Goal: Information Seeking & Learning: Check status

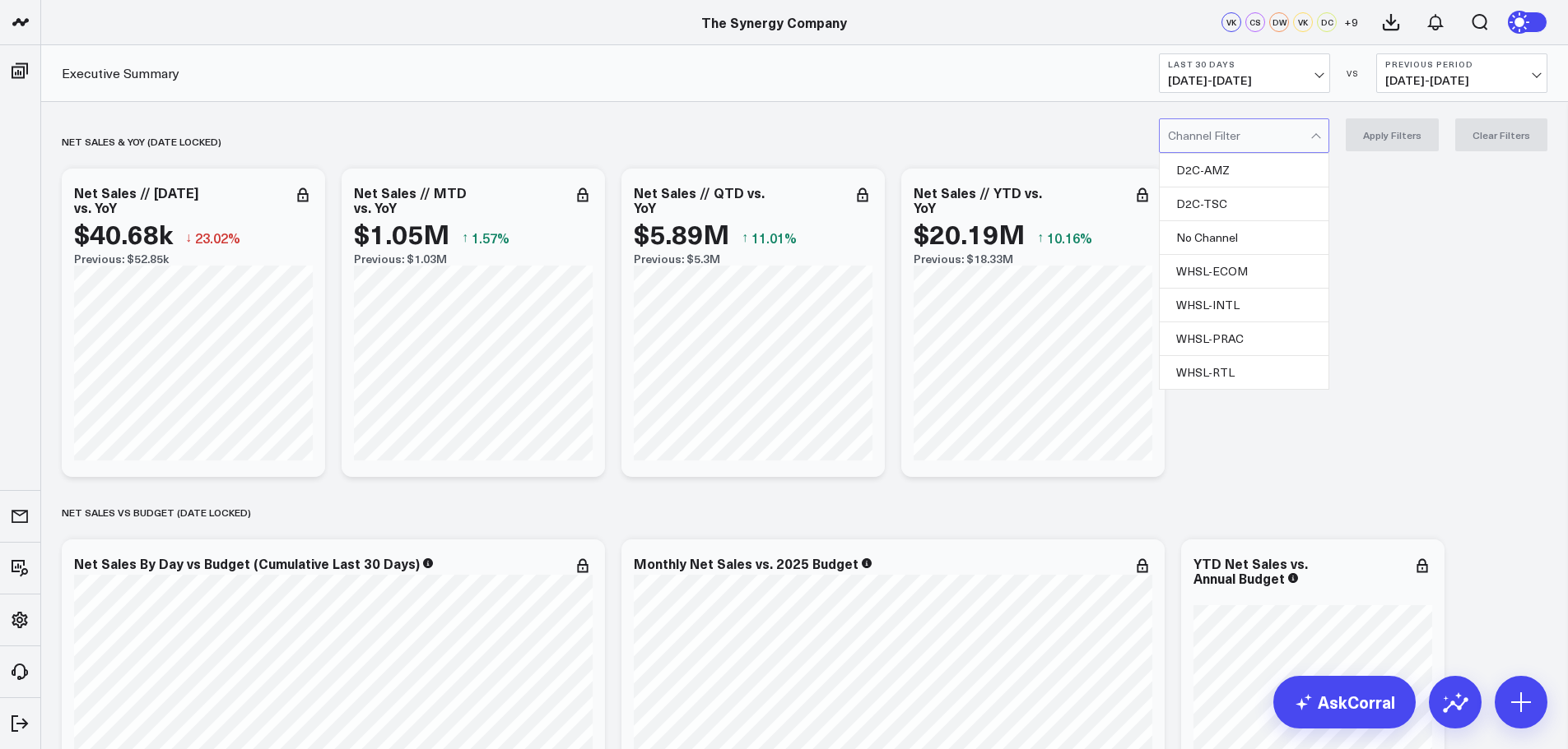
click at [1282, 137] on div at bounding box center [1239, 136] width 143 height 33
click at [1241, 172] on div "D2C-AMZ" at bounding box center [1244, 170] width 169 height 34
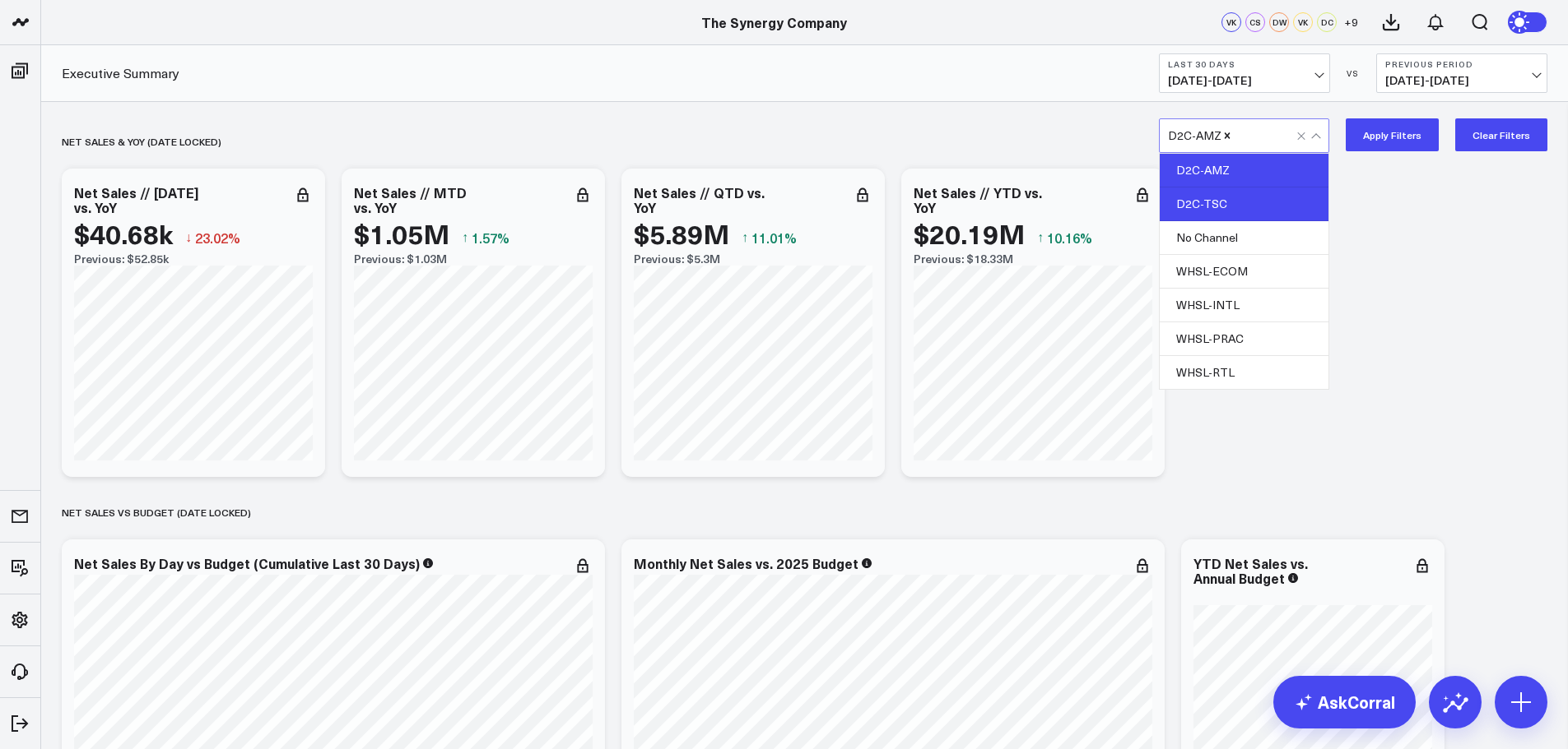
click at [1239, 201] on div "D2C-TSC" at bounding box center [1244, 204] width 169 height 34
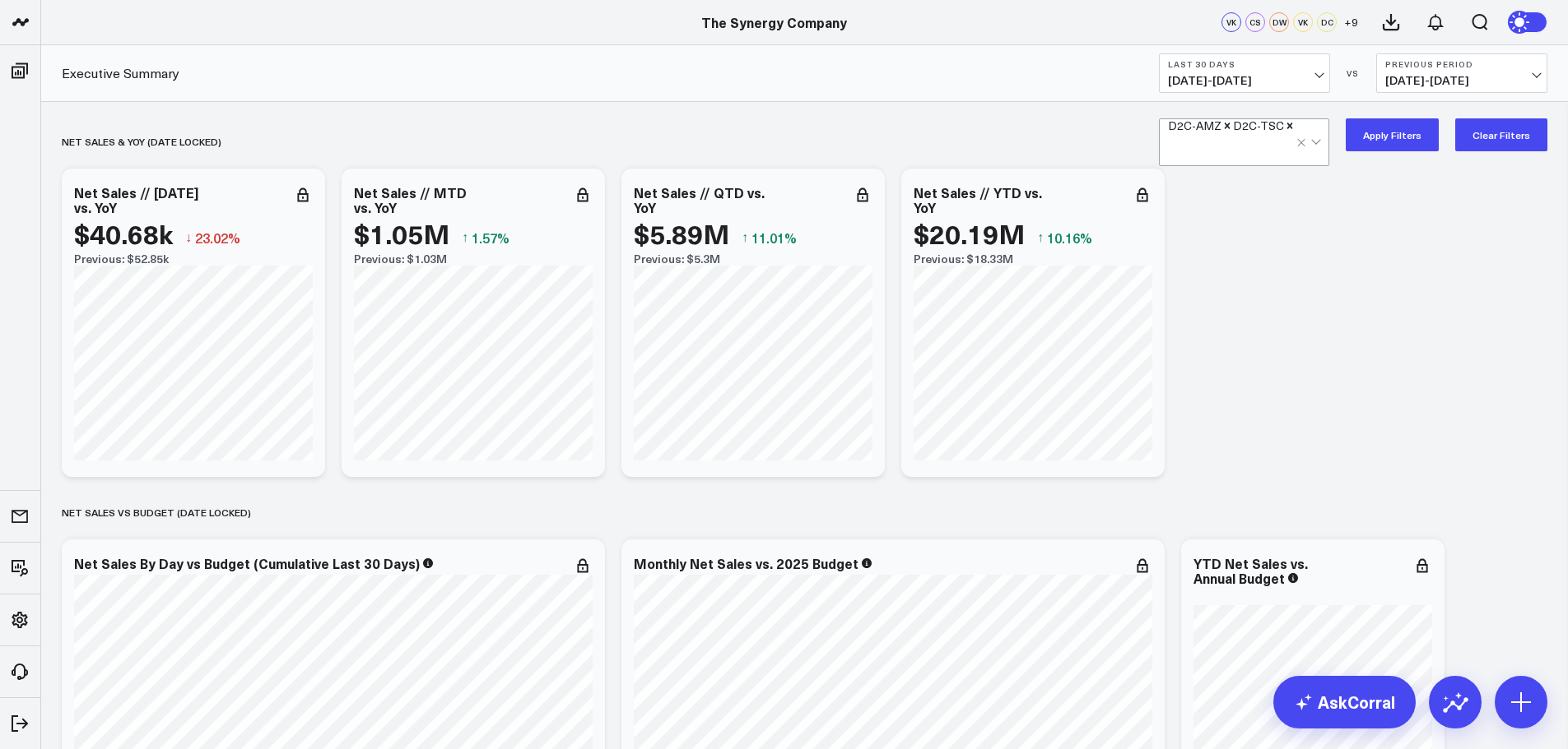
click at [1408, 131] on button "Apply Filters" at bounding box center [1392, 135] width 93 height 33
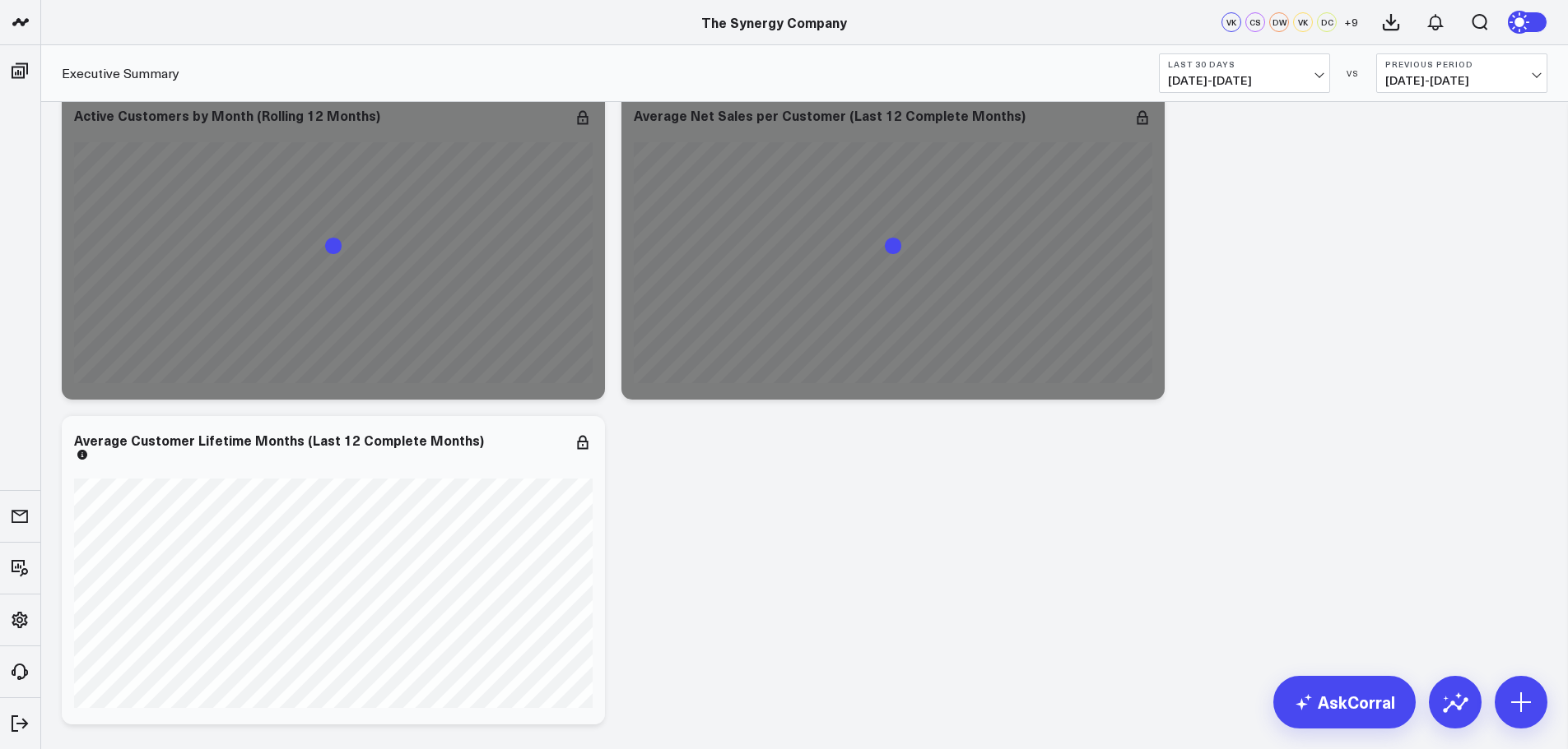
scroll to position [3634, 0]
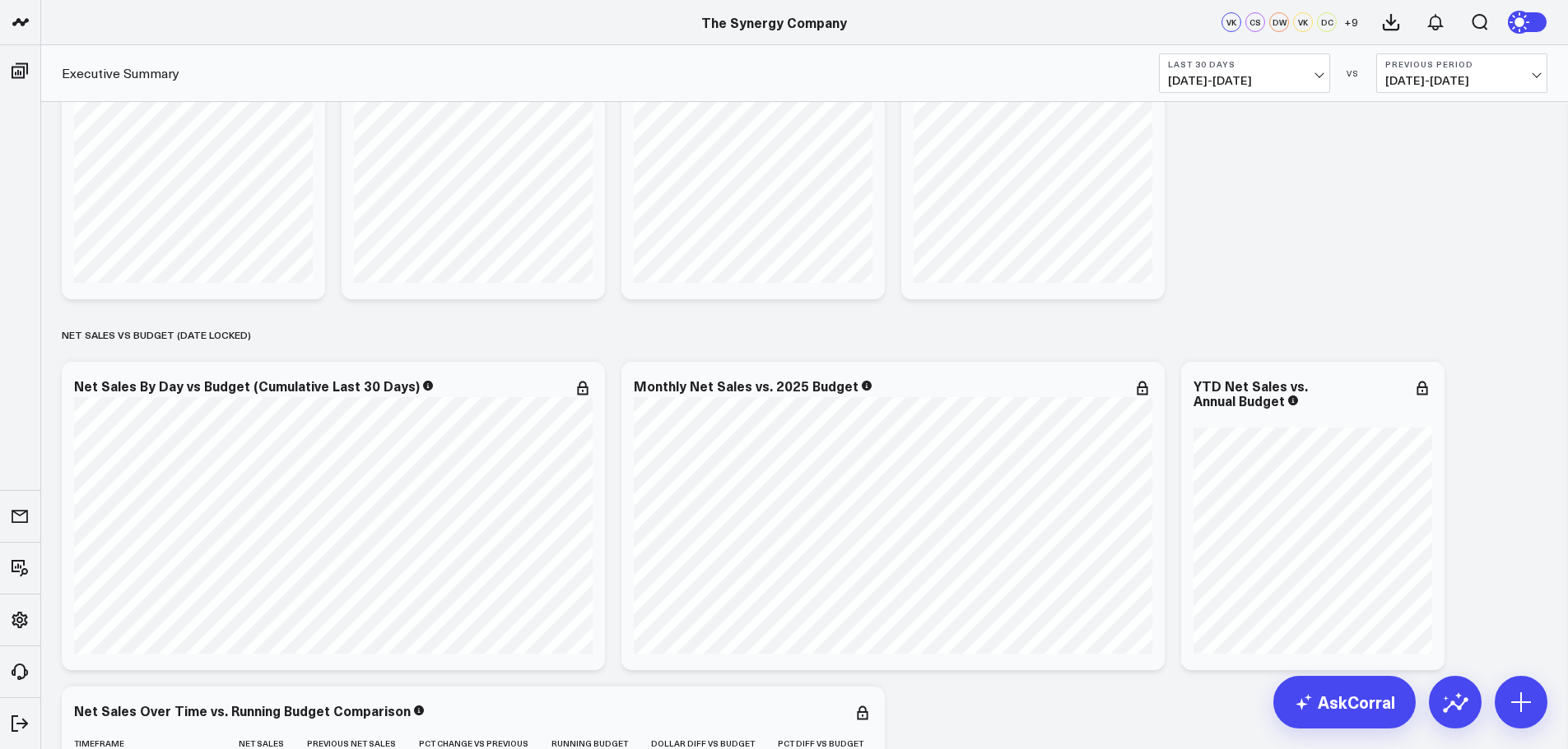
scroll to position [0, 0]
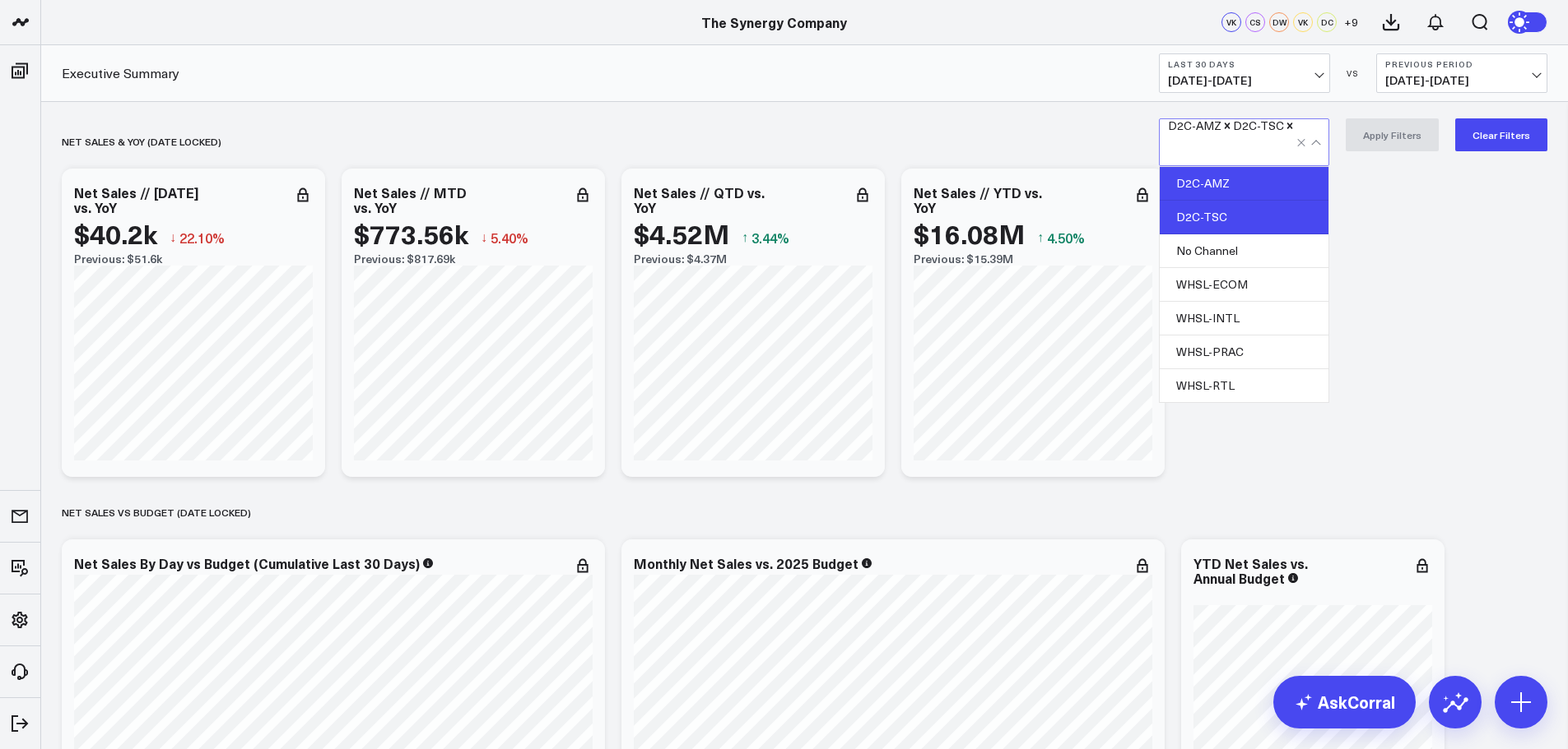
click at [1324, 137] on div at bounding box center [1310, 143] width 28 height 46
click at [1229, 128] on icon "Remove D2C-AMZ" at bounding box center [1228, 125] width 6 height 6
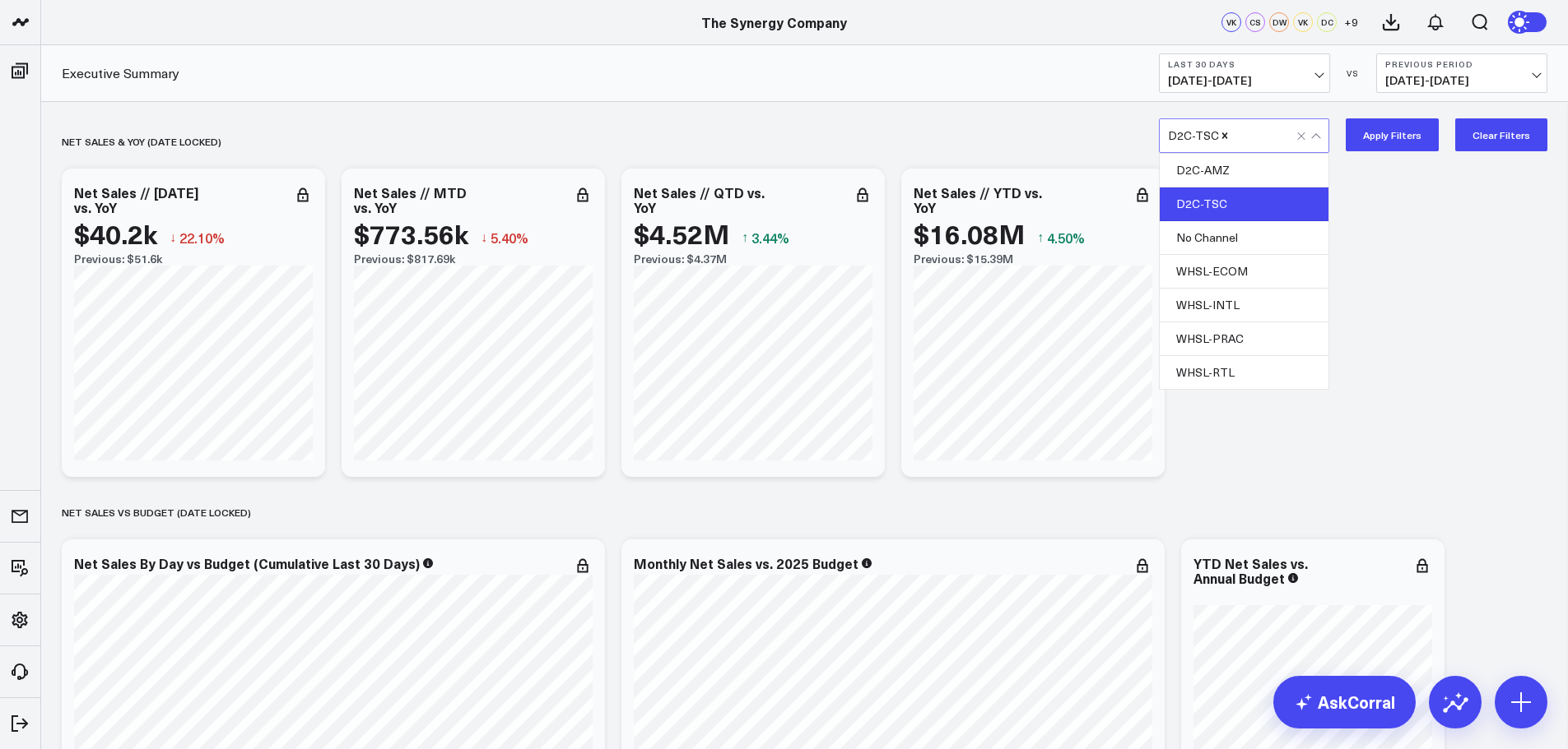
click at [1395, 147] on button "Apply Filters" at bounding box center [1392, 135] width 93 height 33
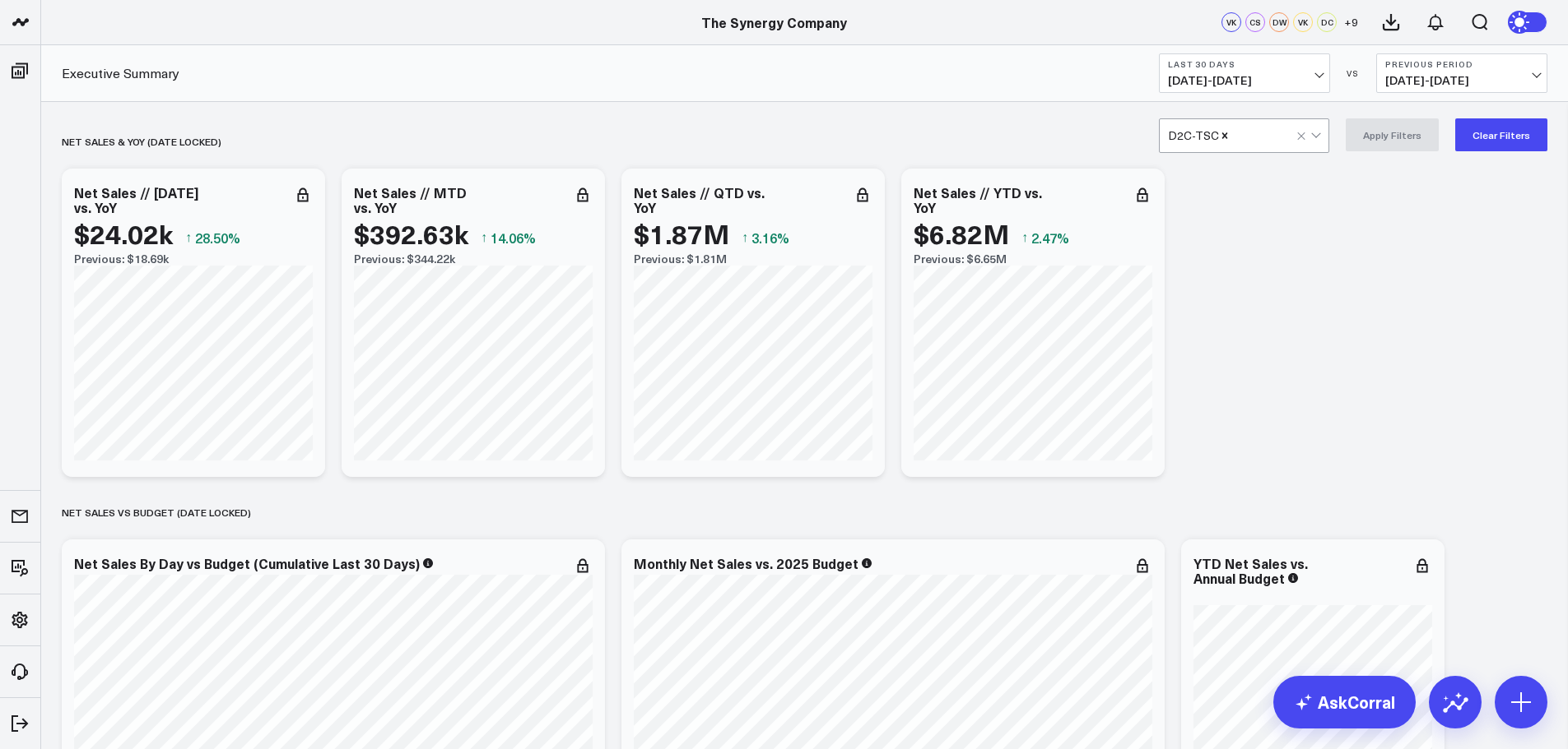
click at [1267, 143] on div at bounding box center [1263, 136] width 66 height 33
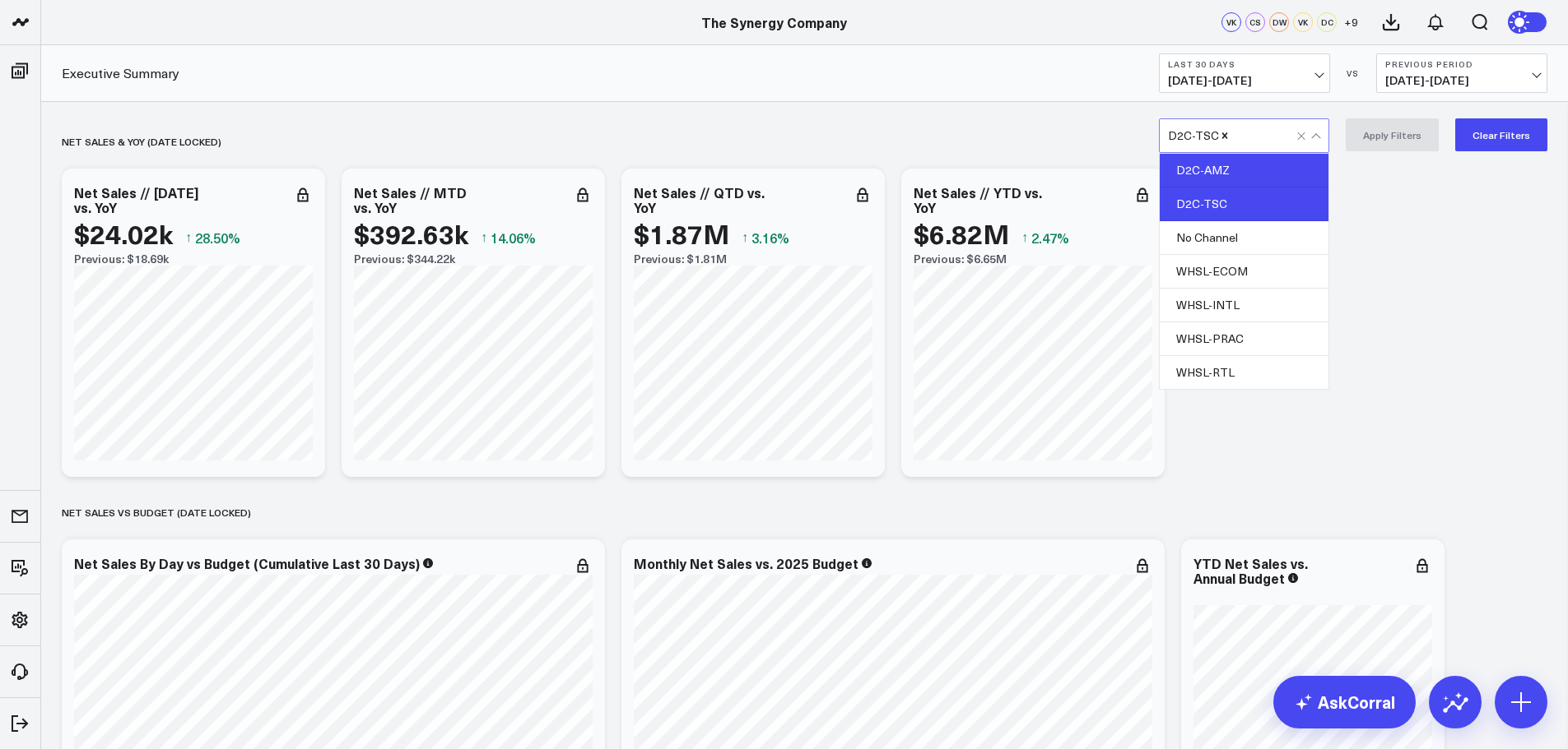
click at [1248, 180] on div "D2C-AMZ" at bounding box center [1244, 170] width 169 height 34
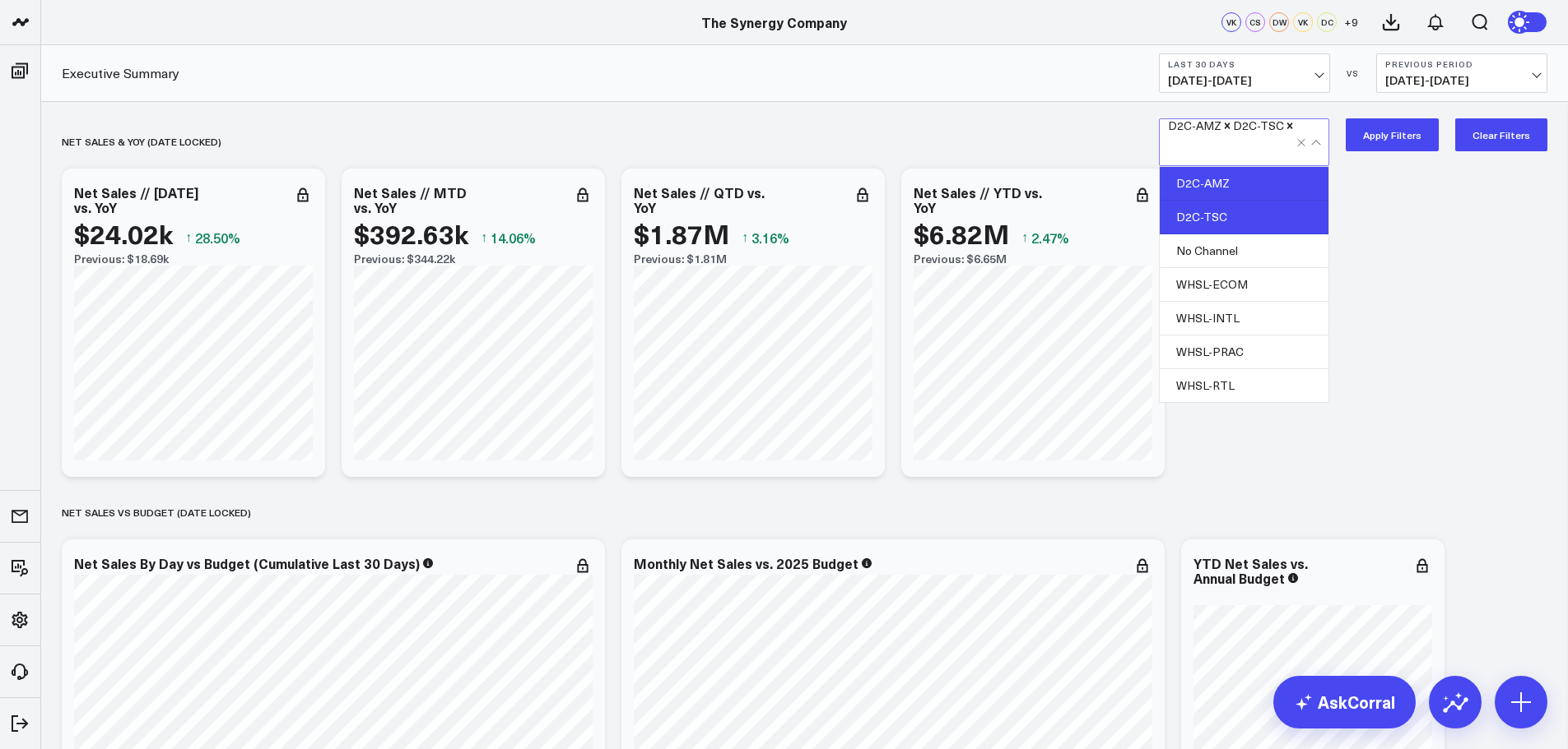
click at [1400, 131] on button "Apply Filters" at bounding box center [1392, 135] width 93 height 33
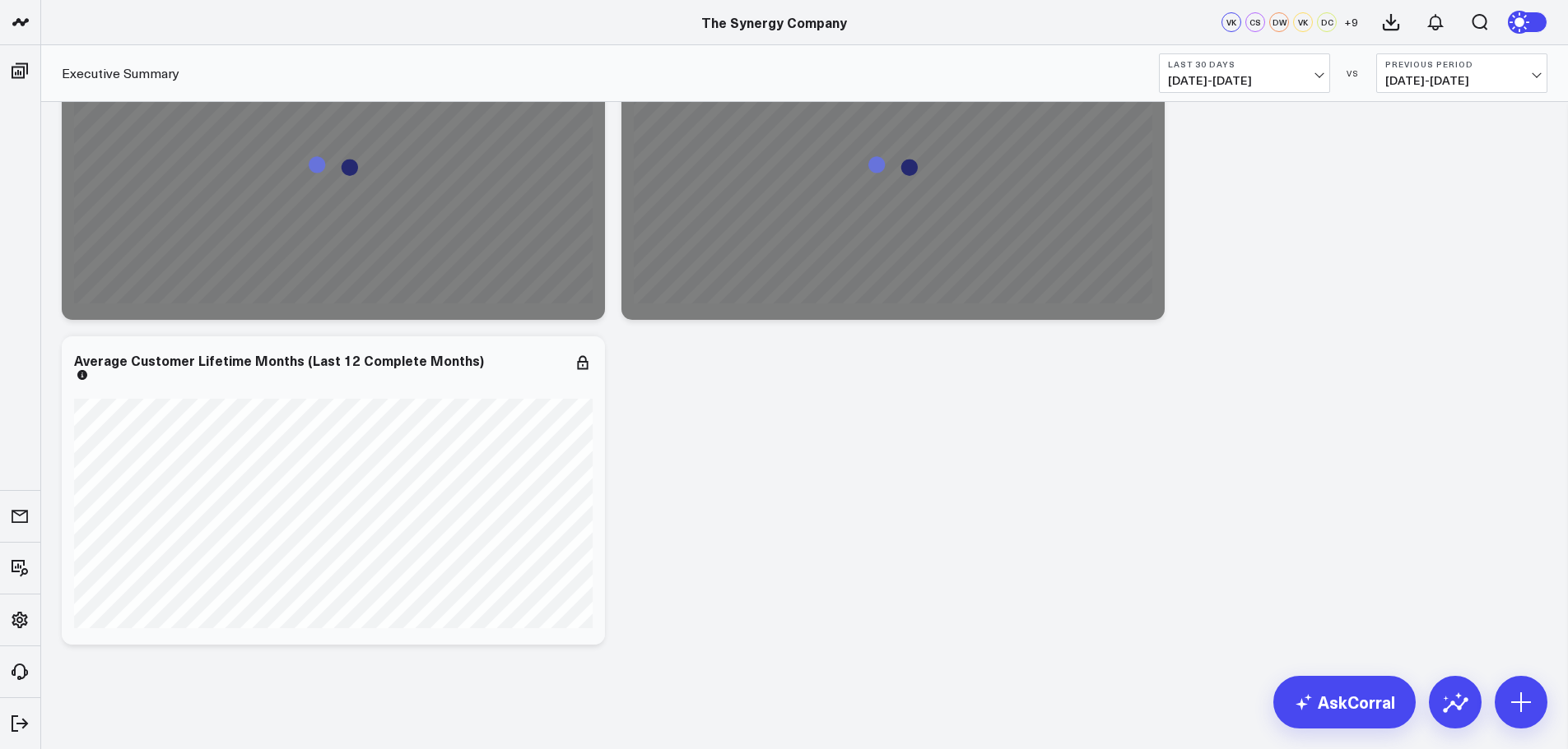
scroll to position [3685, 0]
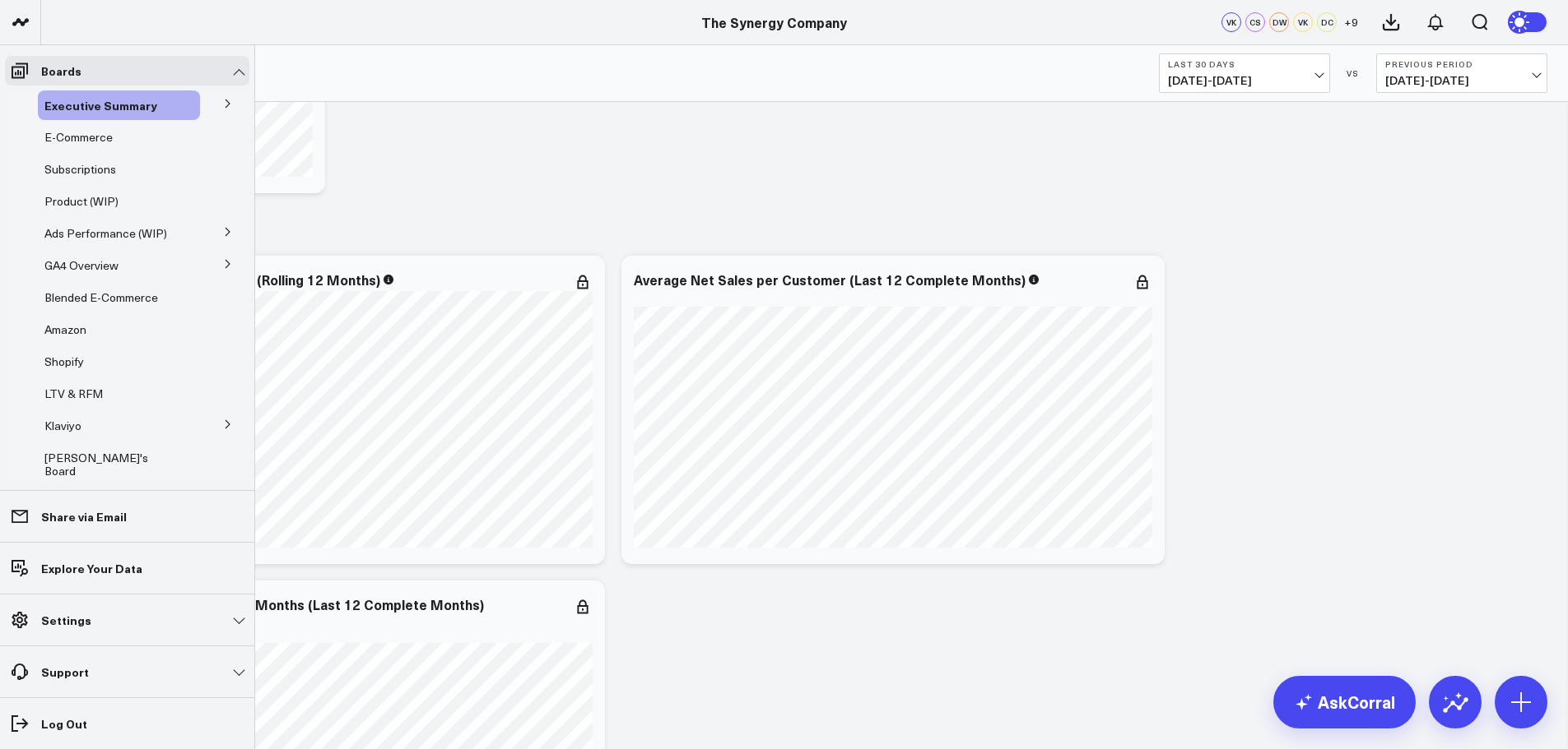
click at [225, 101] on icon at bounding box center [227, 103] width 4 height 9
click at [87, 131] on span "Ship Date" at bounding box center [81, 134] width 52 height 15
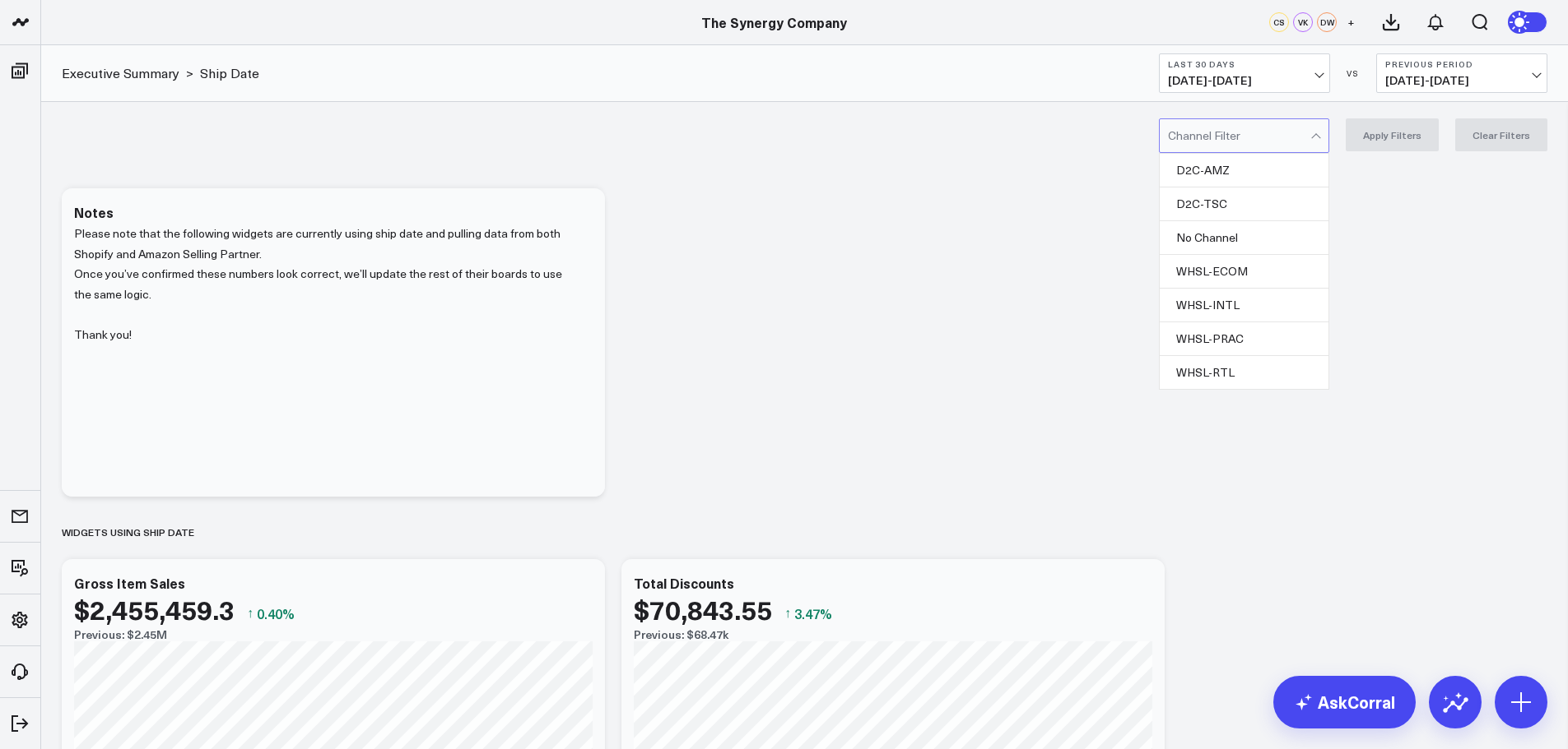
click at [1279, 133] on div at bounding box center [1239, 136] width 143 height 33
click at [1247, 170] on div "D2C-AMZ" at bounding box center [1244, 170] width 169 height 34
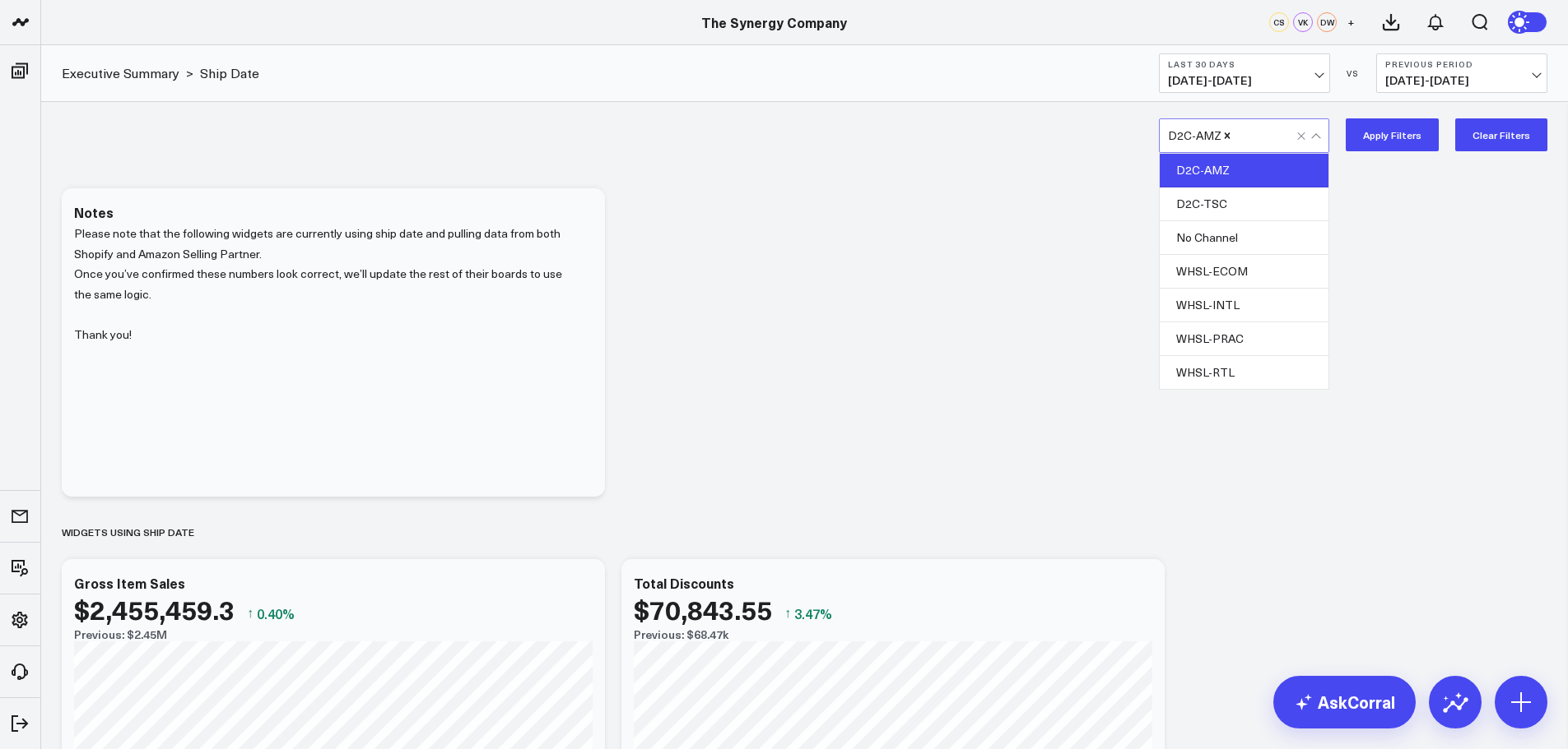
click at [1396, 133] on button "Apply Filters" at bounding box center [1392, 135] width 93 height 33
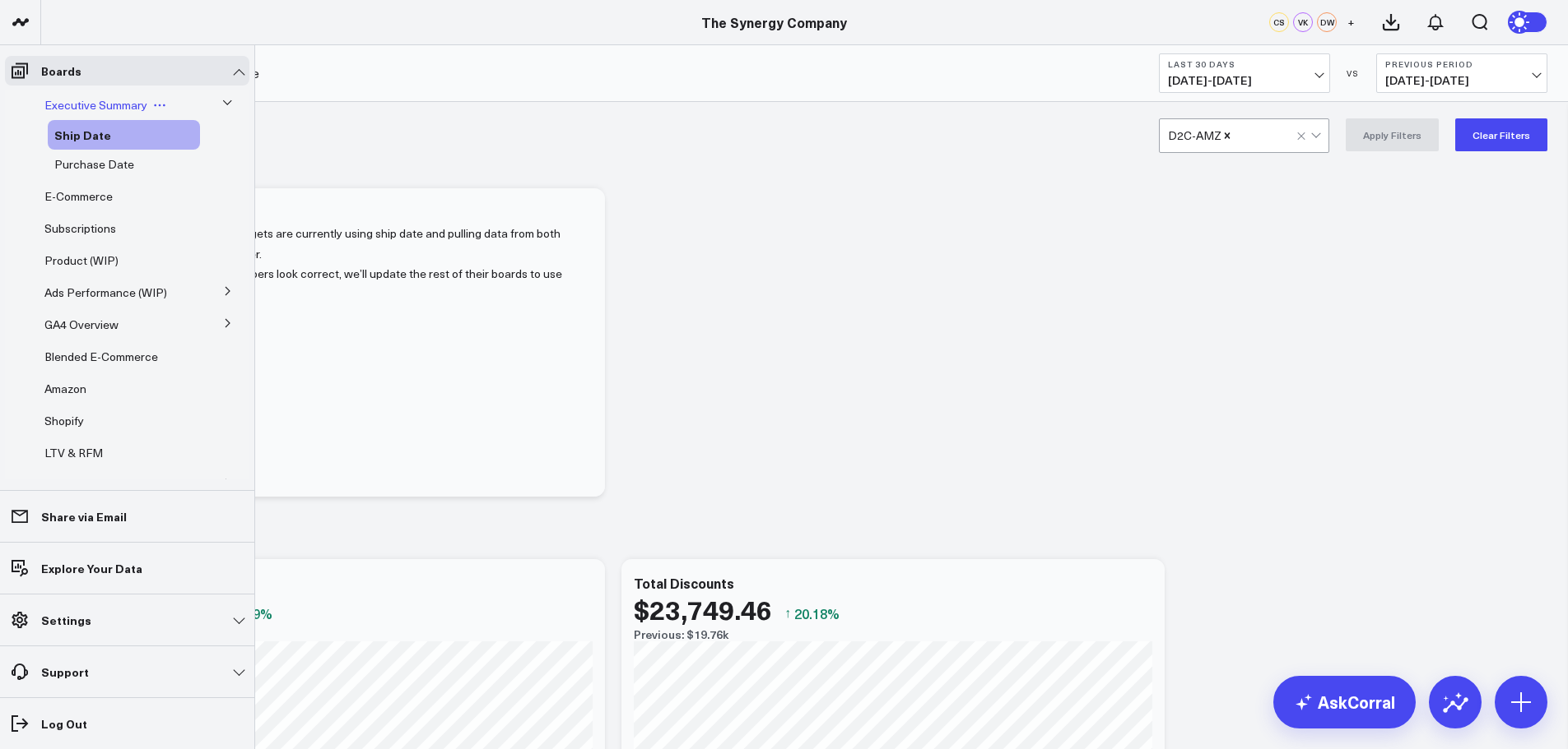
click at [87, 102] on span "Executive Summary" at bounding box center [95, 104] width 103 height 15
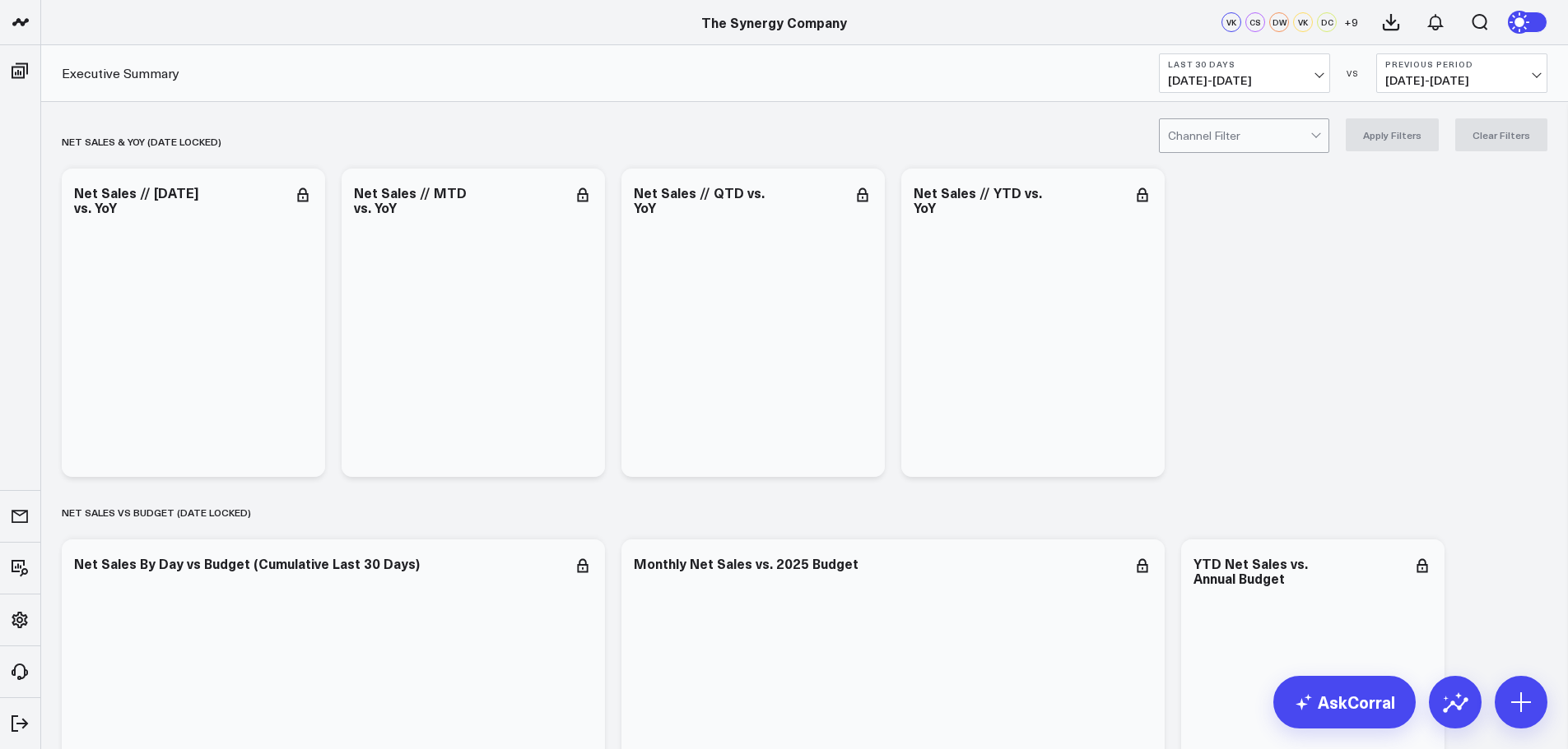
click at [1261, 136] on div at bounding box center [1239, 136] width 143 height 33
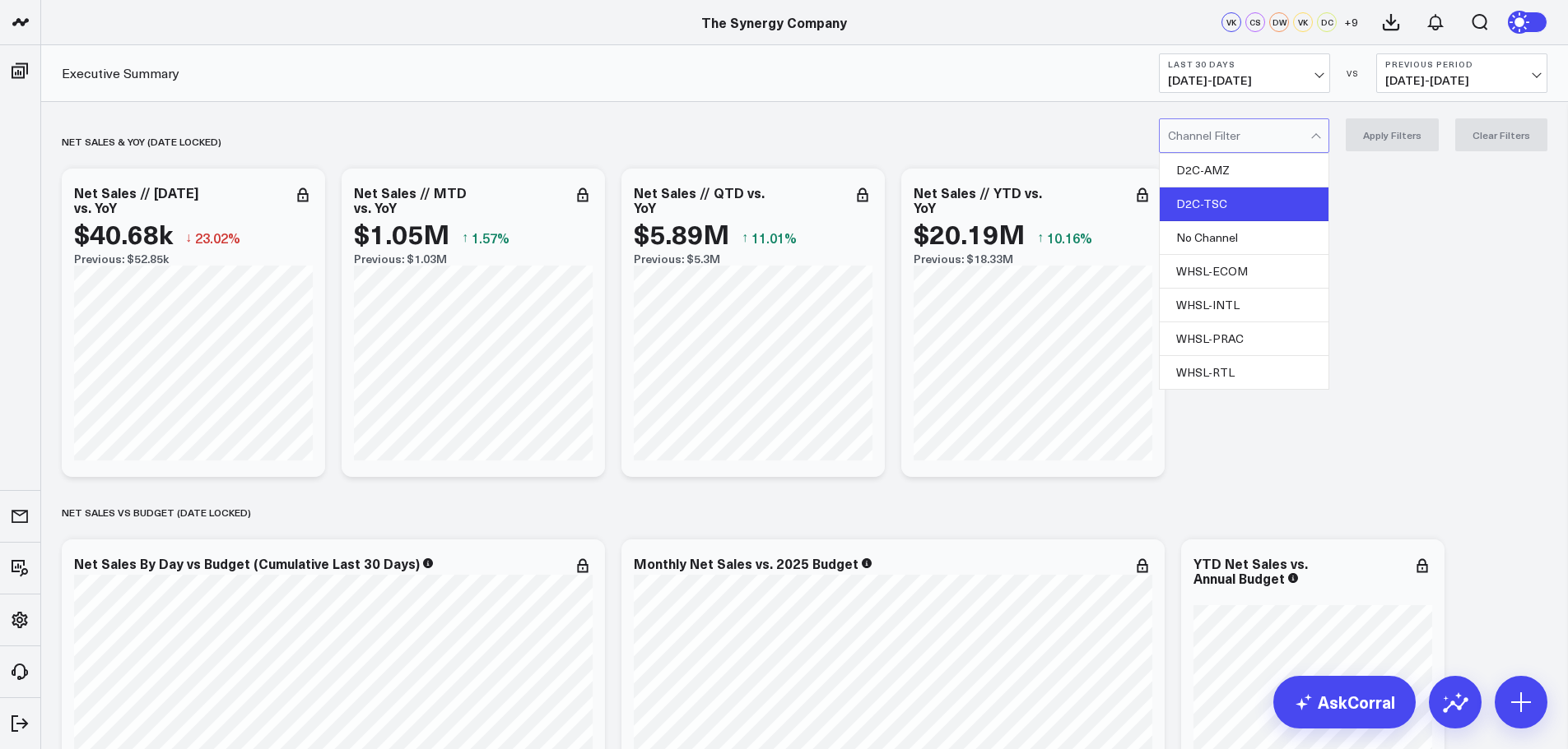
click at [1221, 204] on div "D2C-TSC" at bounding box center [1244, 204] width 169 height 34
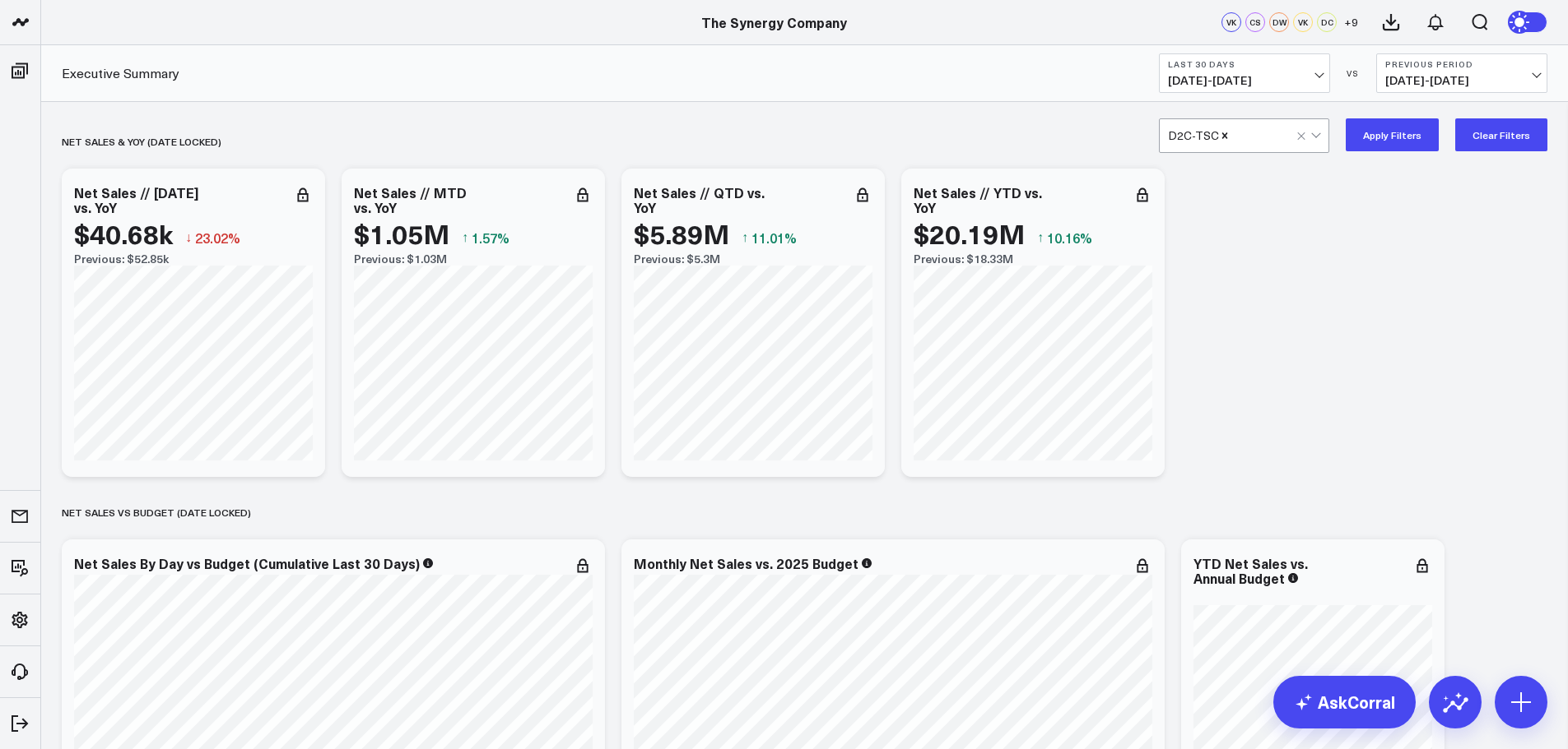
click at [1376, 130] on button "Apply Filters" at bounding box center [1392, 135] width 93 height 33
click at [1317, 75] on span "[DATE] - [DATE]" at bounding box center [1245, 80] width 153 height 13
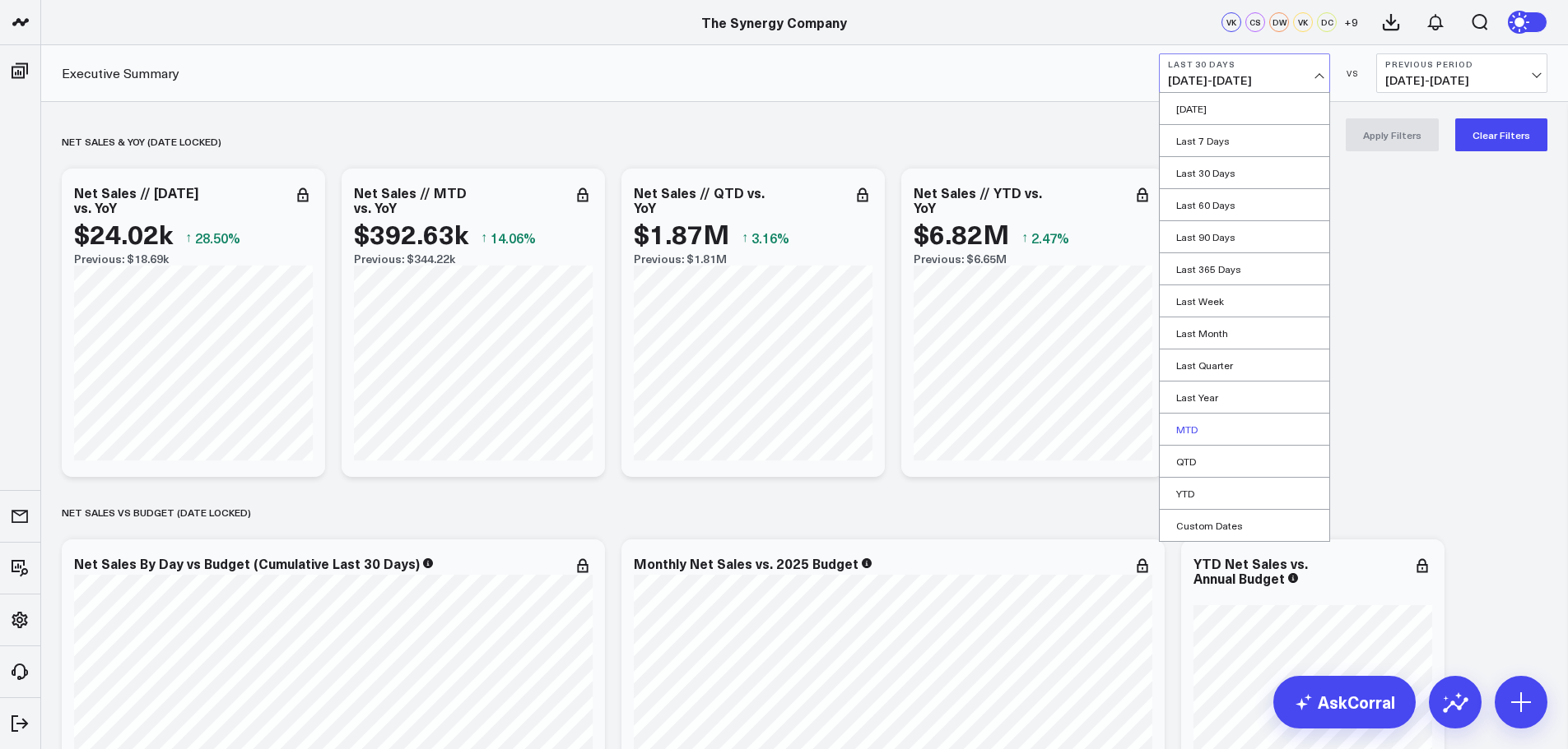
click at [1192, 425] on link "MTD" at bounding box center [1244, 429] width 170 height 32
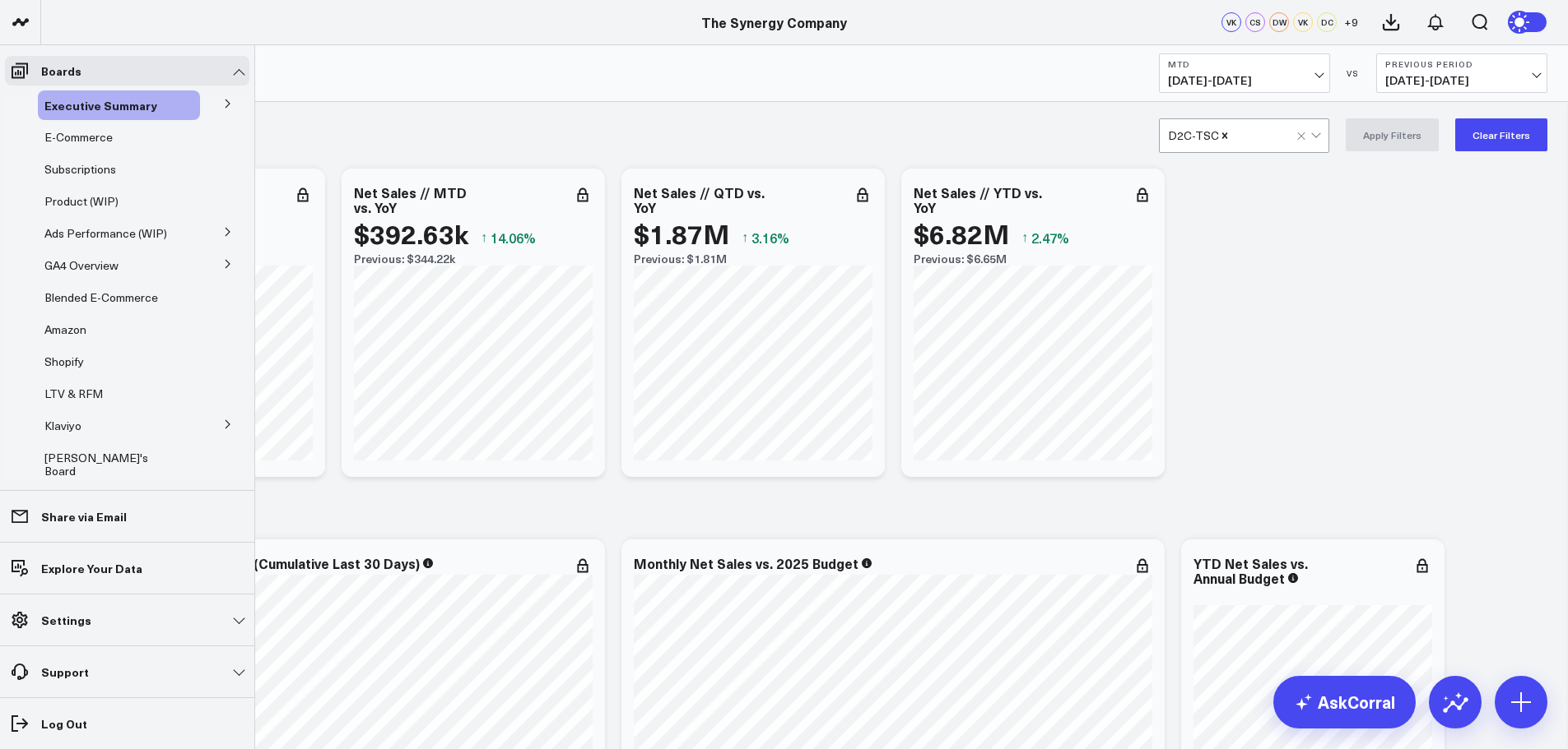
click at [223, 103] on icon at bounding box center [228, 103] width 10 height 10
click at [85, 134] on span "Ship Date" at bounding box center [81, 134] width 52 height 15
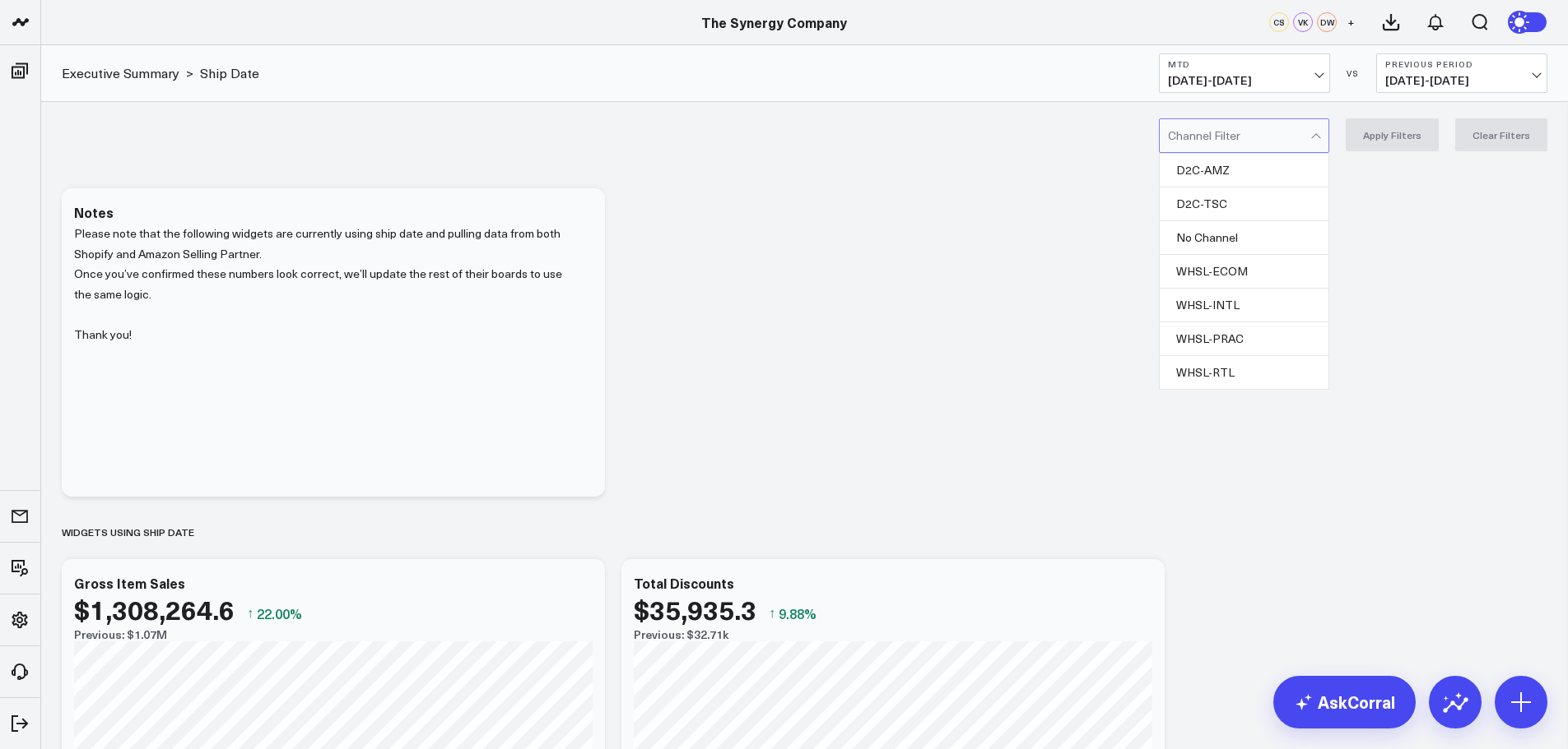
click at [1310, 147] on div at bounding box center [1239, 136] width 143 height 33
click at [1256, 169] on div "D2C-AMZ" at bounding box center [1244, 170] width 169 height 34
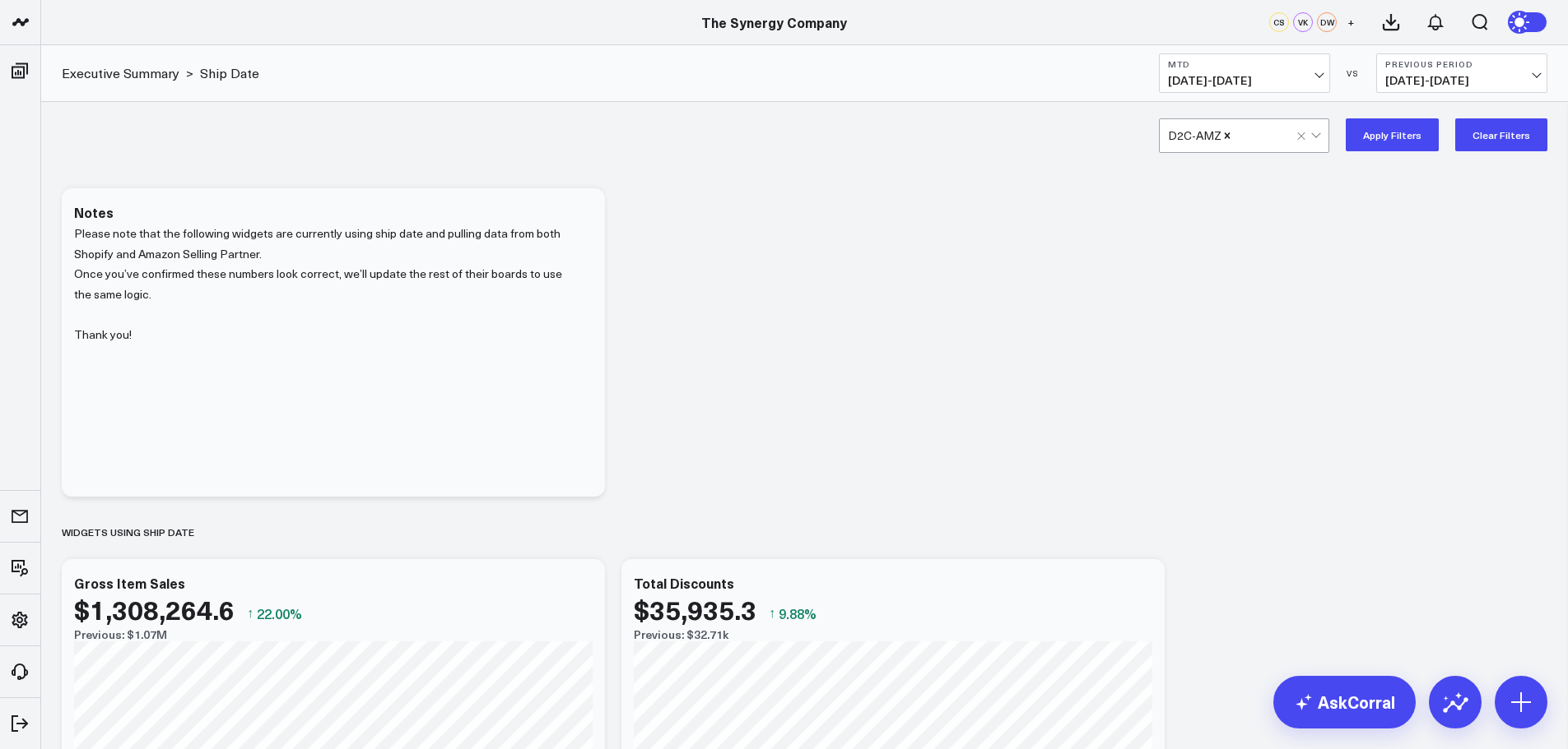
click at [1383, 127] on button "Apply Filters" at bounding box center [1392, 135] width 93 height 33
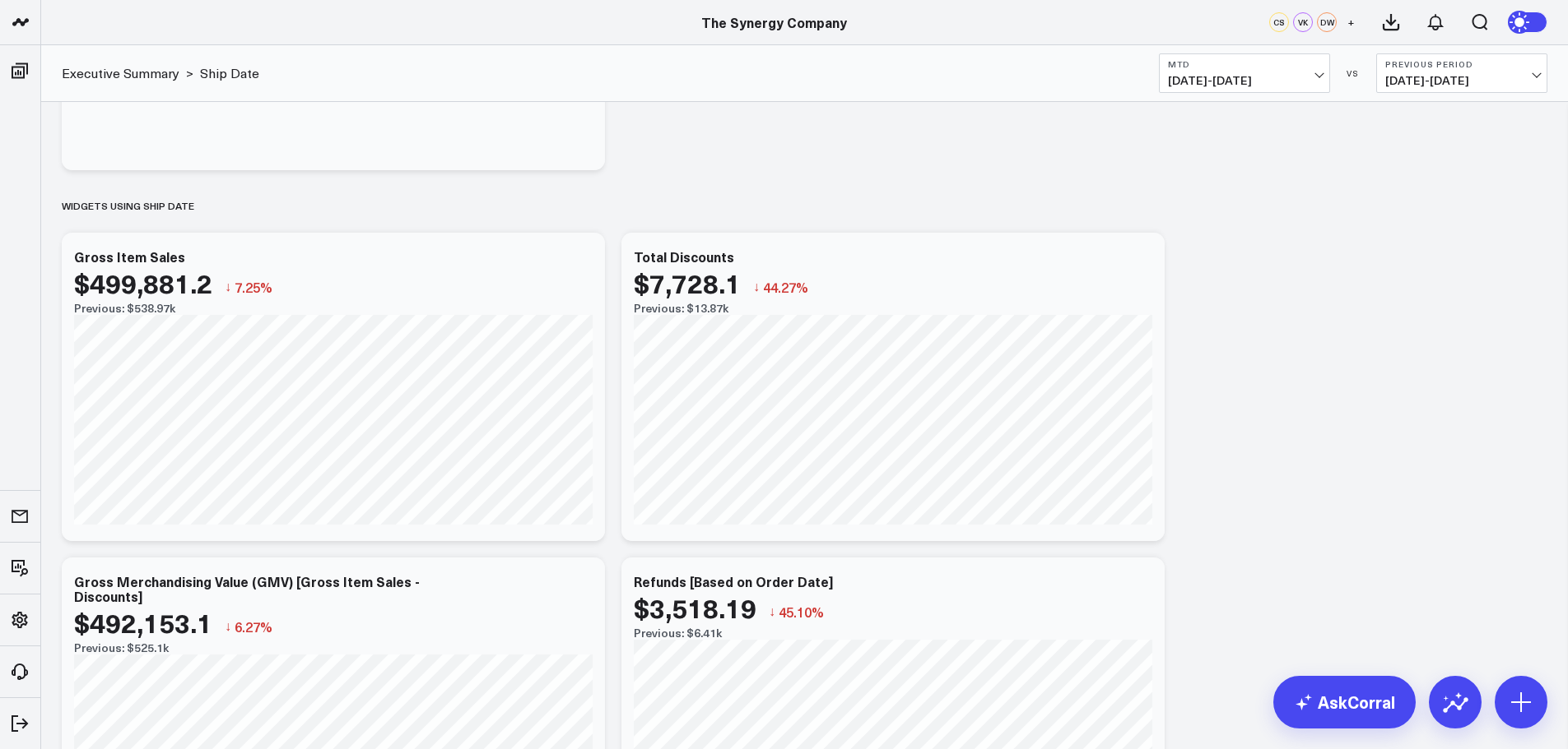
scroll to position [329, 0]
click at [1295, 73] on button "MTD [DATE] - [DATE]" at bounding box center [1244, 73] width 172 height 39
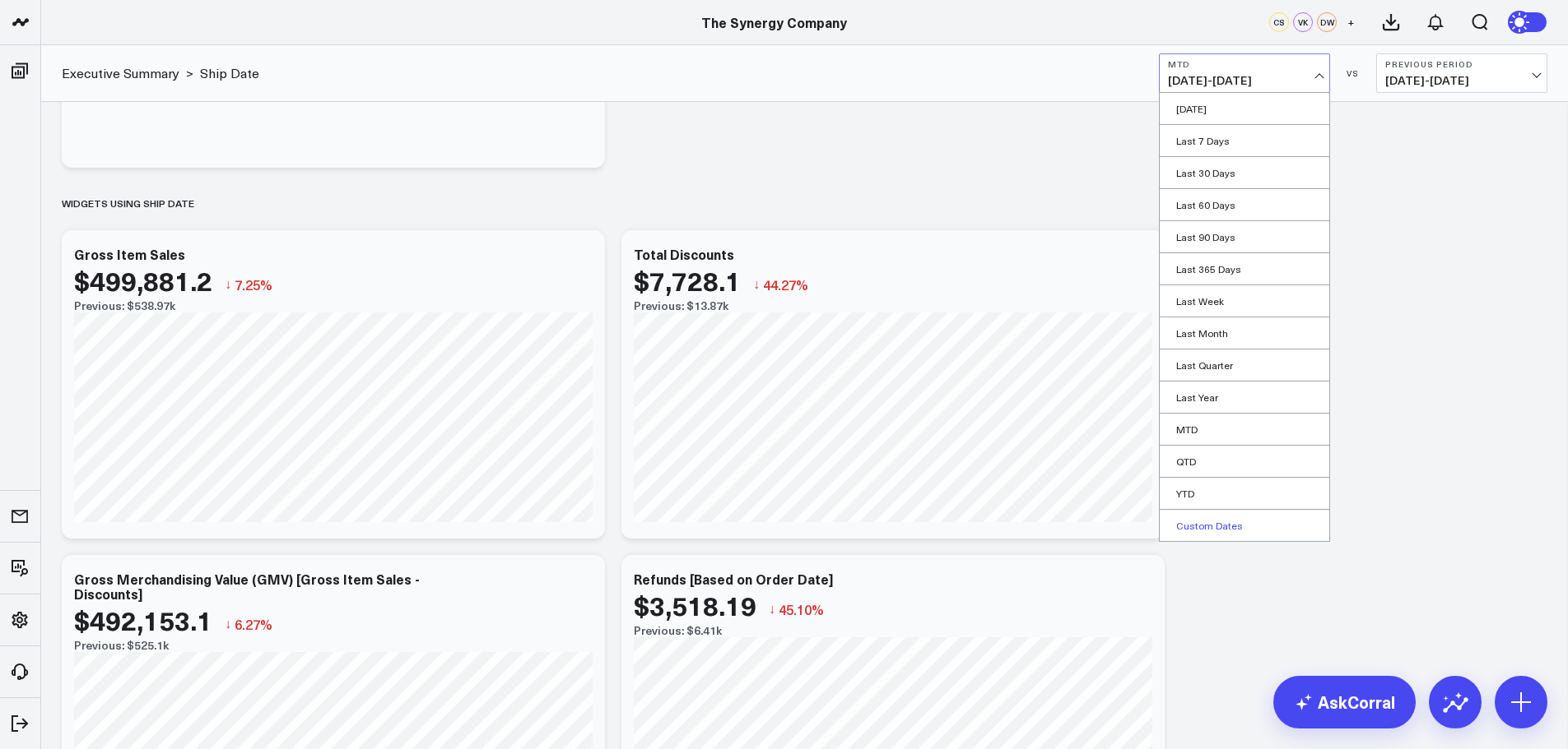
click at [1192, 523] on link "Custom Dates" at bounding box center [1244, 525] width 170 height 32
select select "8"
select select "2025"
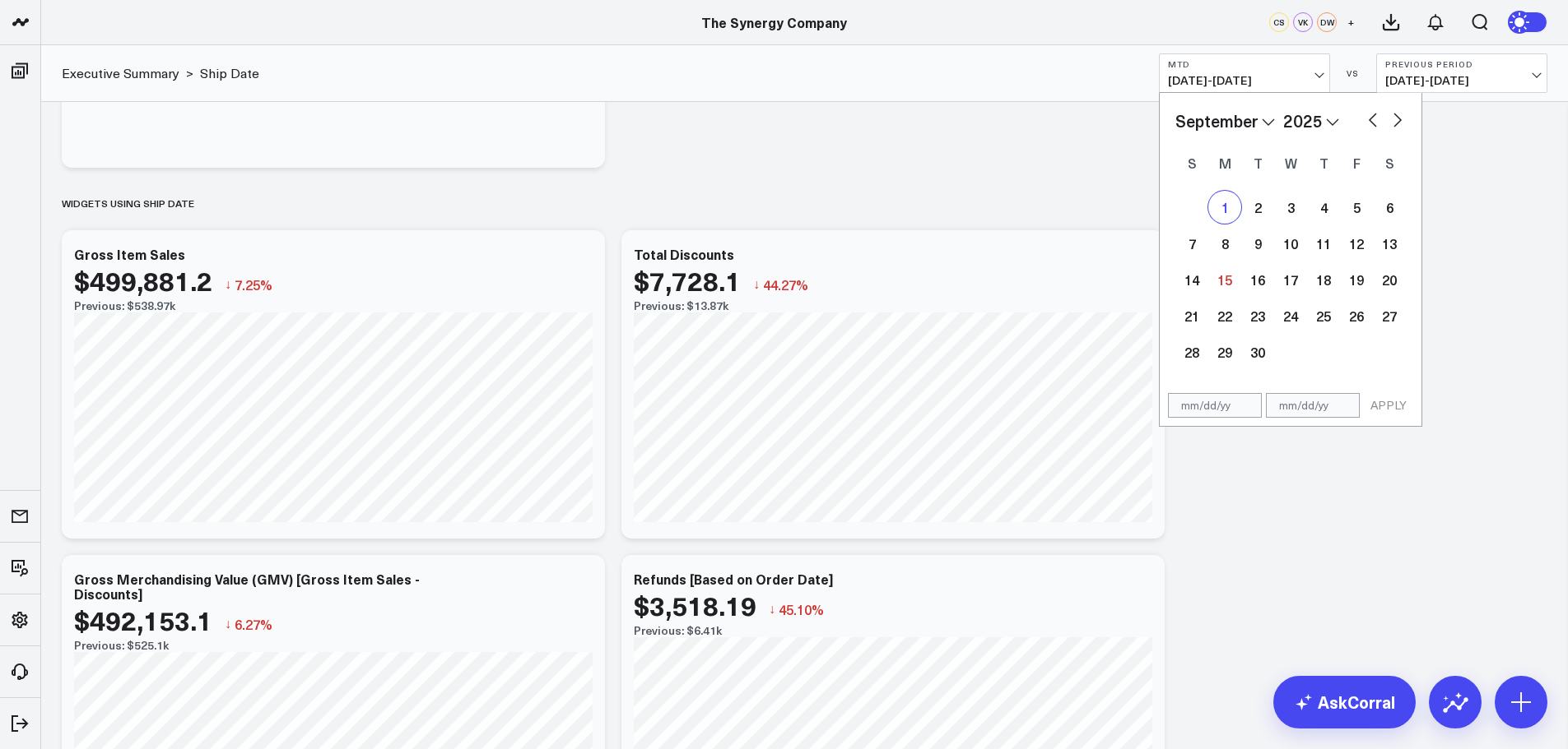
click at [1225, 201] on div "1" at bounding box center [1225, 207] width 33 height 33
type input "[DATE]"
select select "8"
select select "2025"
click at [1354, 248] on div "12" at bounding box center [1356, 243] width 33 height 33
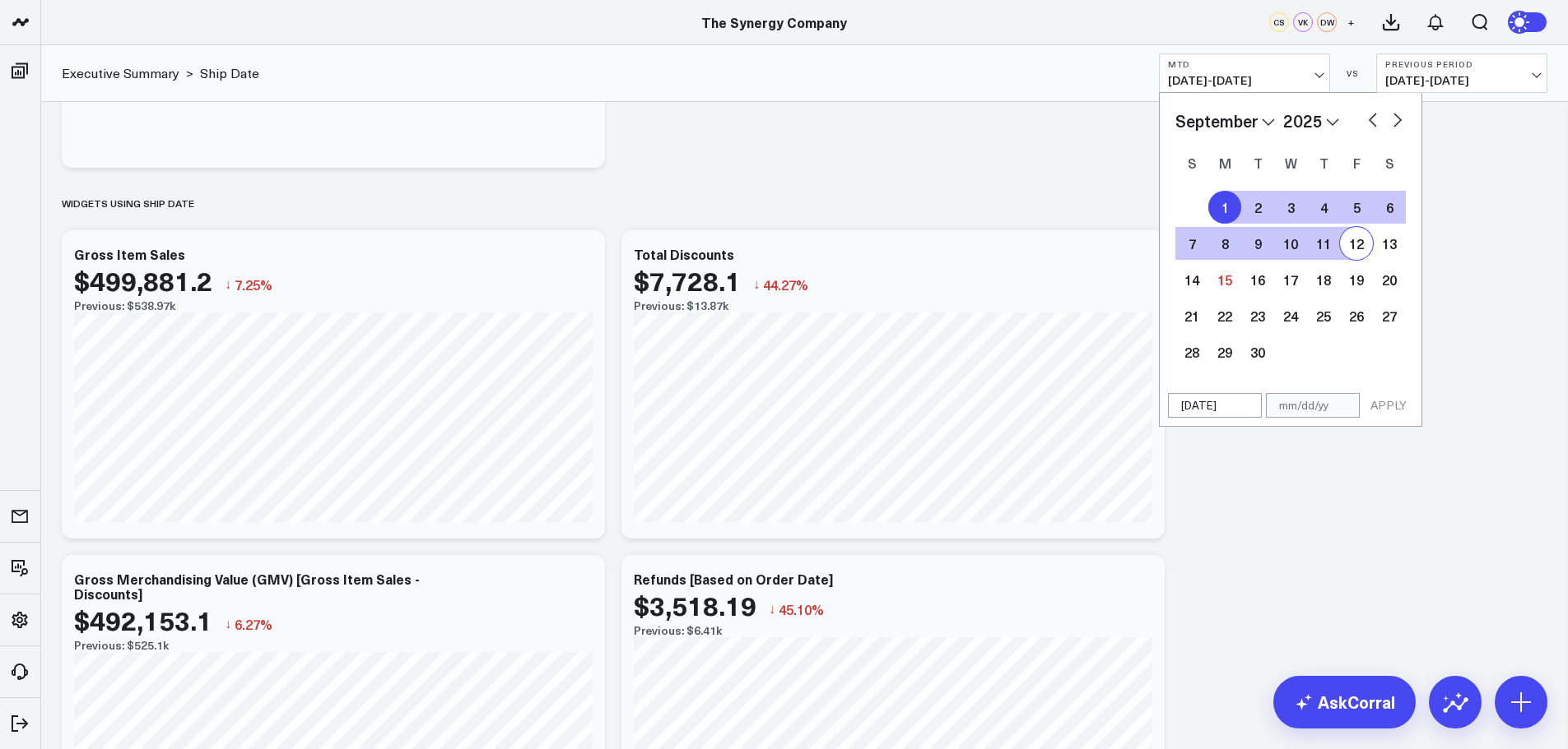
type input "[DATE]"
select select "8"
select select "2025"
click at [1388, 400] on button "APPLY" at bounding box center [1389, 405] width 50 height 25
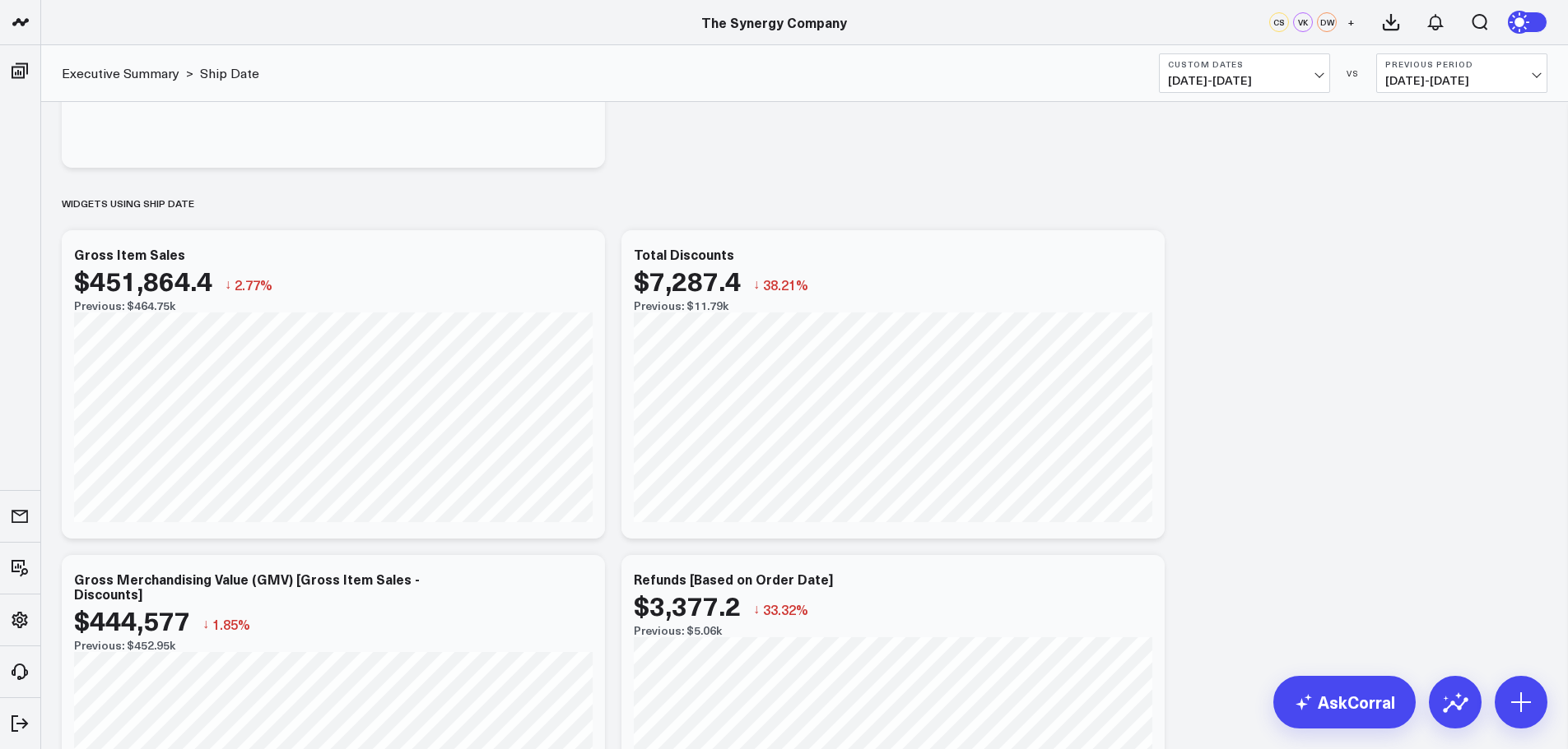
click at [1315, 74] on span "[DATE] - [DATE]" at bounding box center [1245, 80] width 153 height 13
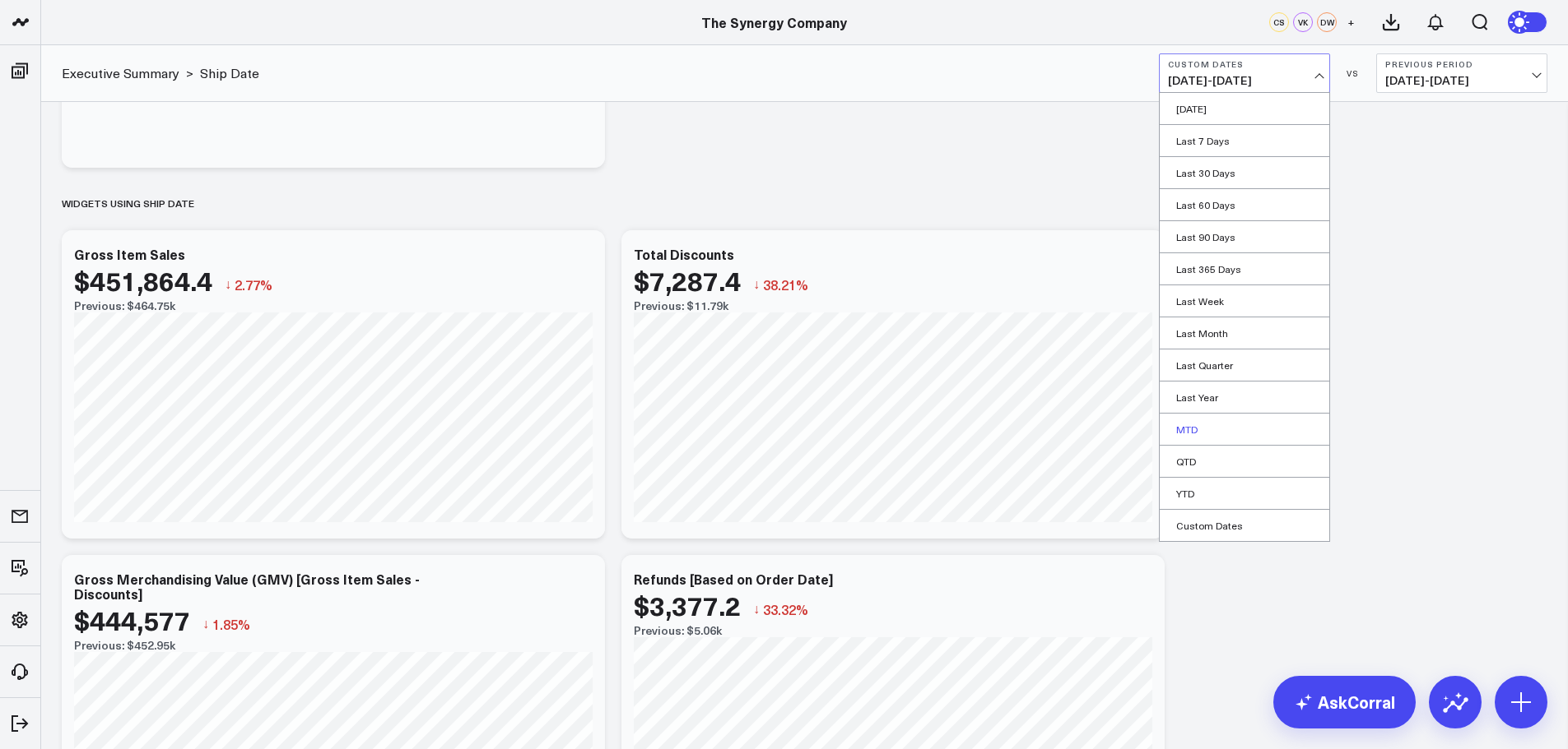
click at [1188, 431] on link "MTD" at bounding box center [1244, 429] width 170 height 32
